Goal: Transaction & Acquisition: Download file/media

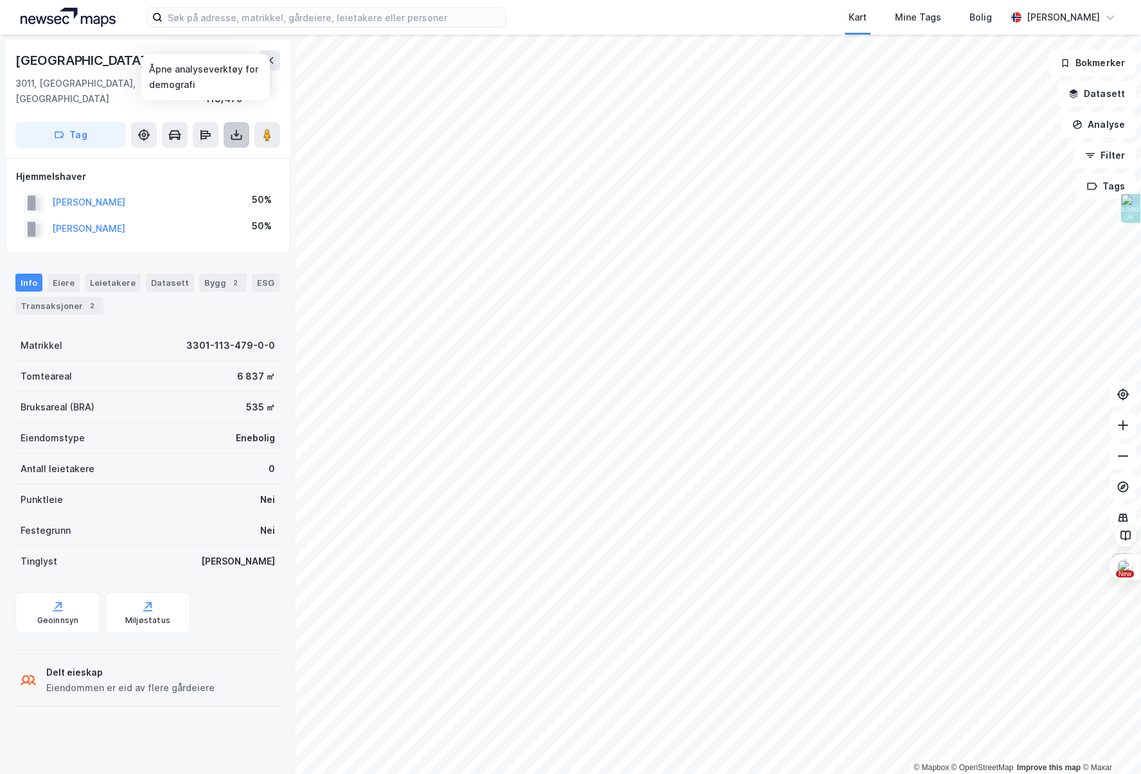
click at [225, 122] on button at bounding box center [237, 135] width 26 height 26
click at [192, 156] on div "Last ned grunnbok" at bounding box center [173, 161] width 75 height 10
